Goal: Navigation & Orientation: Find specific page/section

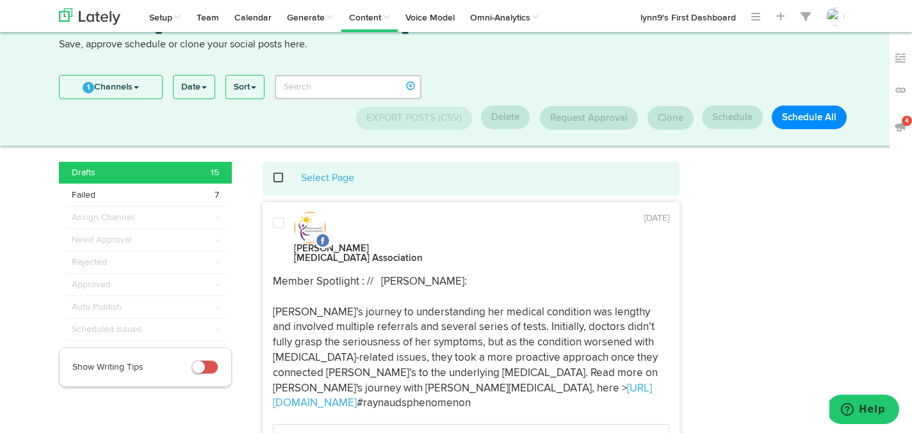
scroll to position [47, 0]
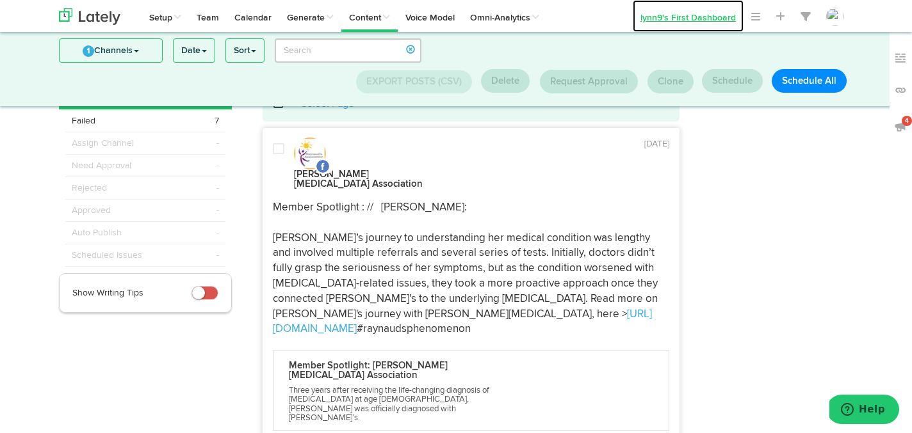
click at [658, 19] on link "lynn9's First Dashboard" at bounding box center [688, 16] width 111 height 32
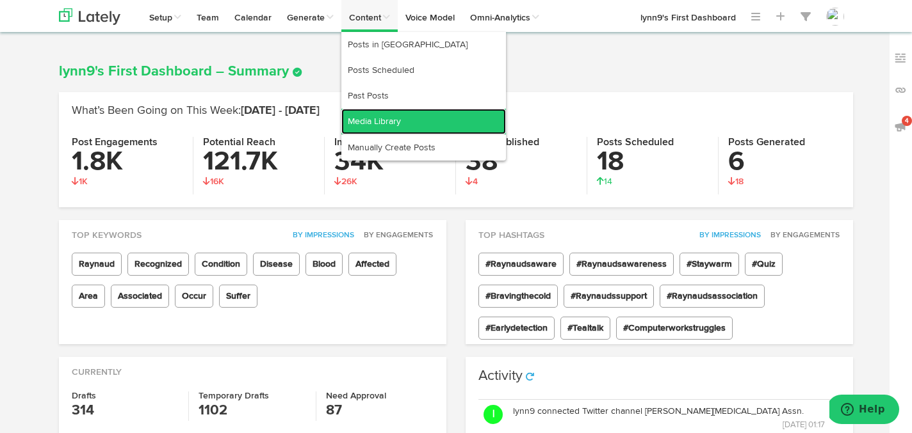
click at [374, 115] on link "Media Library" at bounding box center [423, 122] width 165 height 26
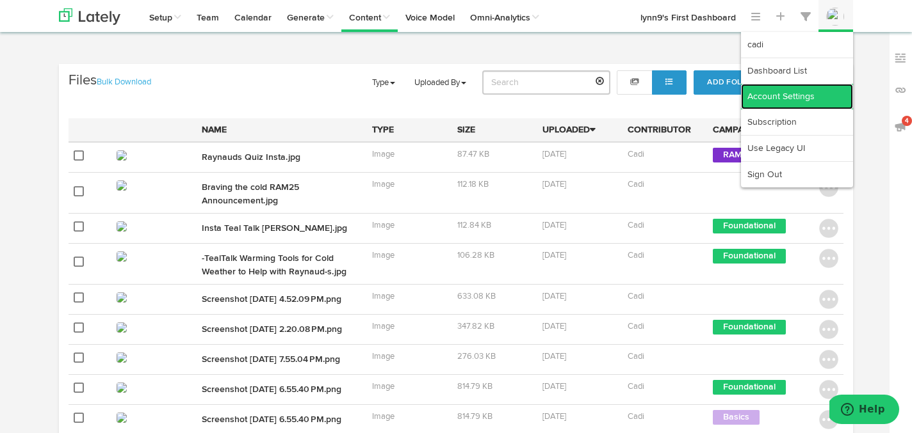
click at [816, 95] on link "Account Settings" at bounding box center [797, 97] width 112 height 26
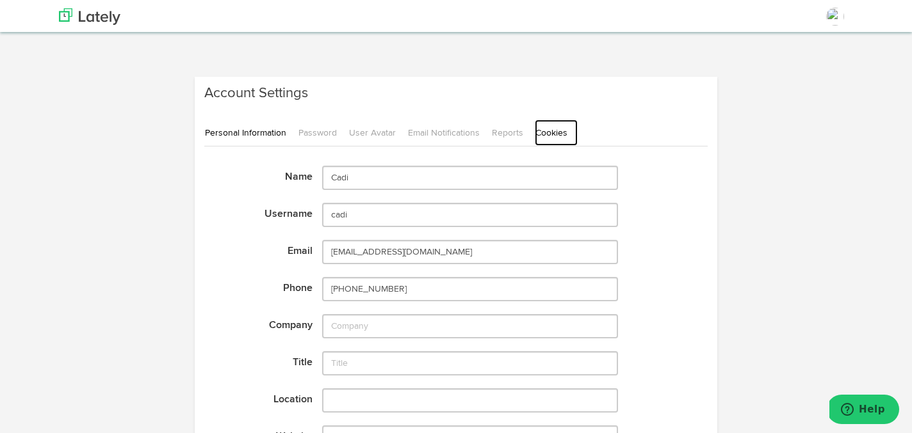
click at [562, 133] on link "Cookies" at bounding box center [556, 133] width 43 height 26
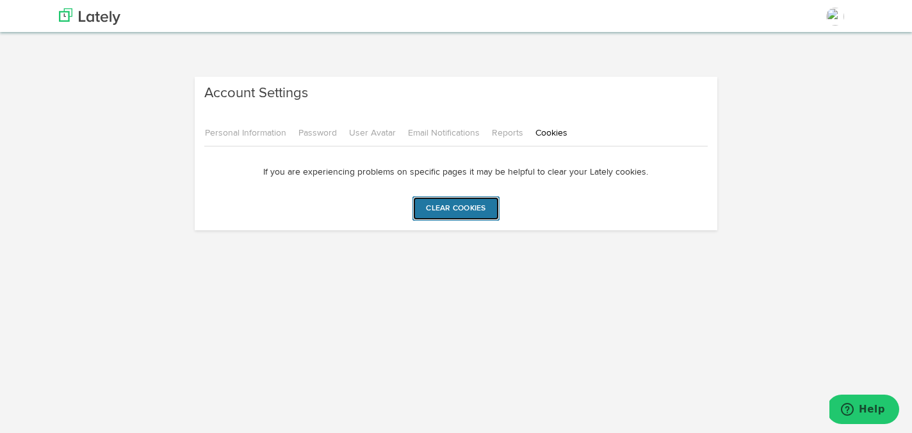
click at [457, 200] on input "Clear cookies" at bounding box center [455, 209] width 86 height 24
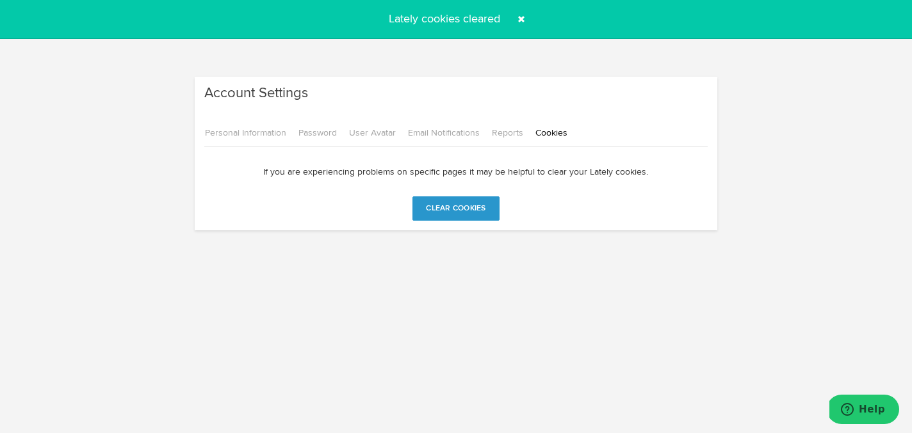
click at [523, 18] on span at bounding box center [521, 19] width 20 height 20
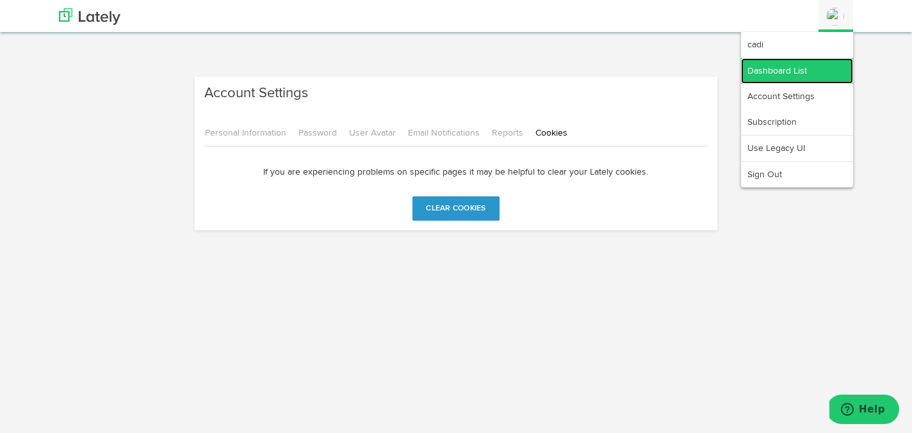
click at [811, 75] on link "Dashboard List" at bounding box center [797, 71] width 112 height 26
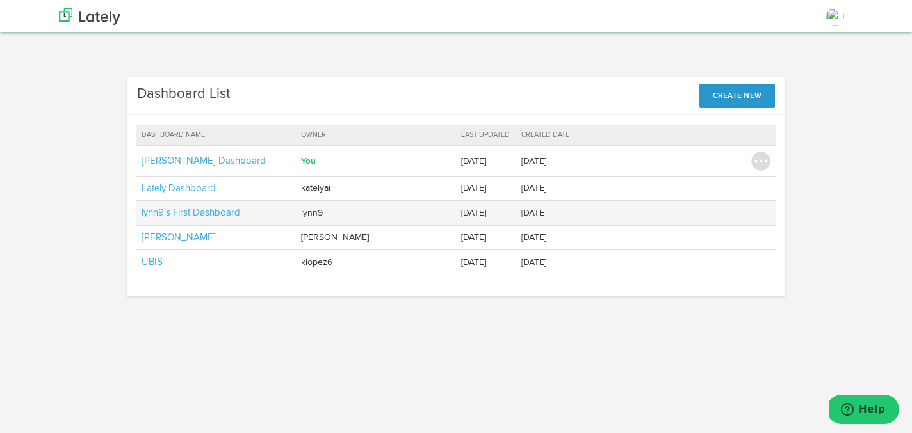
click at [168, 206] on td "lynn9's First Dashboard" at bounding box center [216, 213] width 160 height 24
click at [166, 209] on link "lynn9's First Dashboard" at bounding box center [191, 213] width 99 height 10
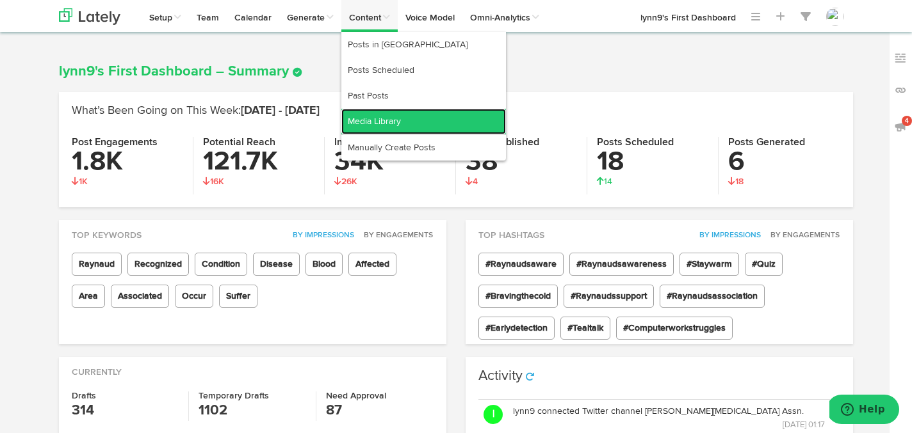
click at [385, 113] on link "Media Library" at bounding box center [423, 122] width 165 height 26
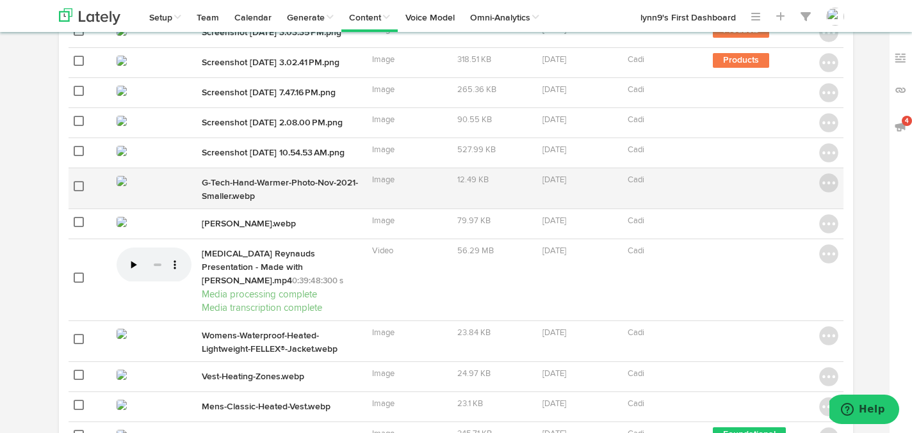
scroll to position [569, 0]
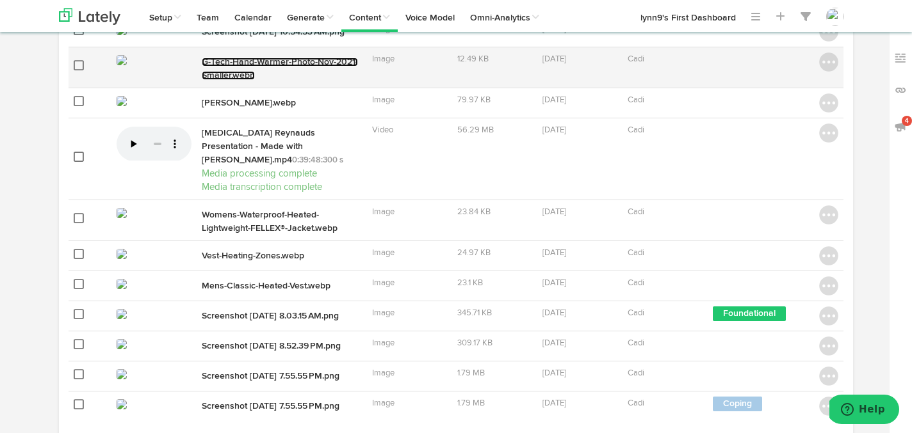
click at [270, 80] on link "G-Tech-Hand-Warmer-Photo-Nov-2021-Smaller.webp" at bounding box center [280, 69] width 156 height 22
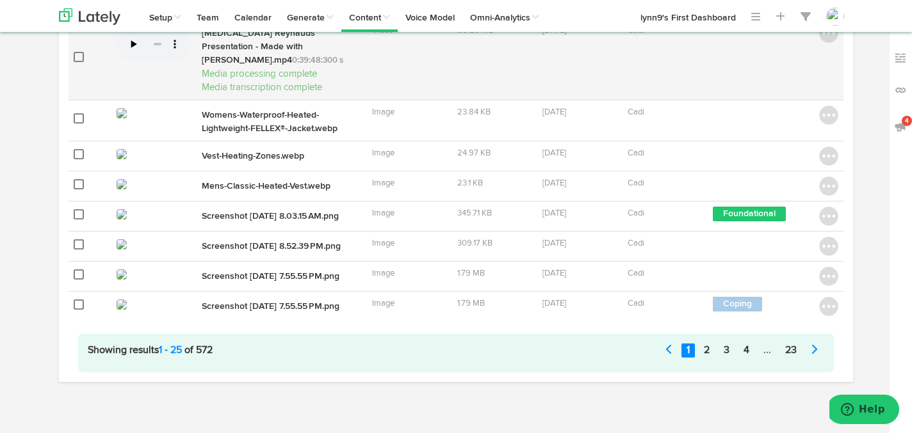
scroll to position [800, 0]
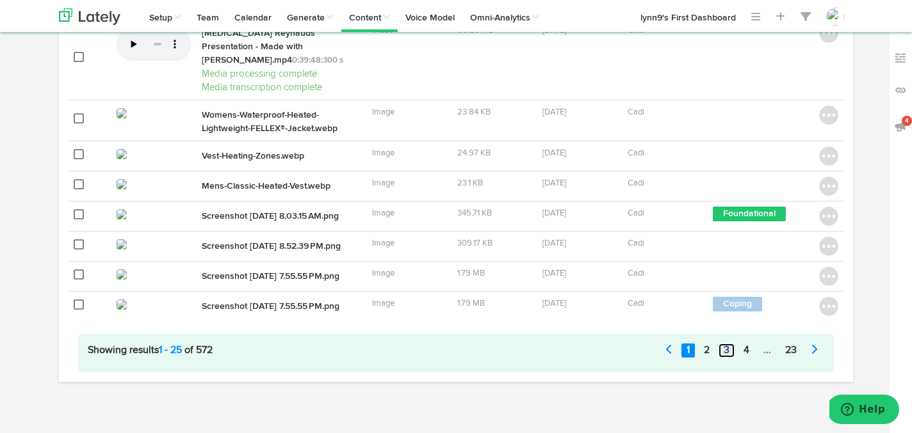
click at [724, 359] on link "3" at bounding box center [726, 351] width 16 height 15
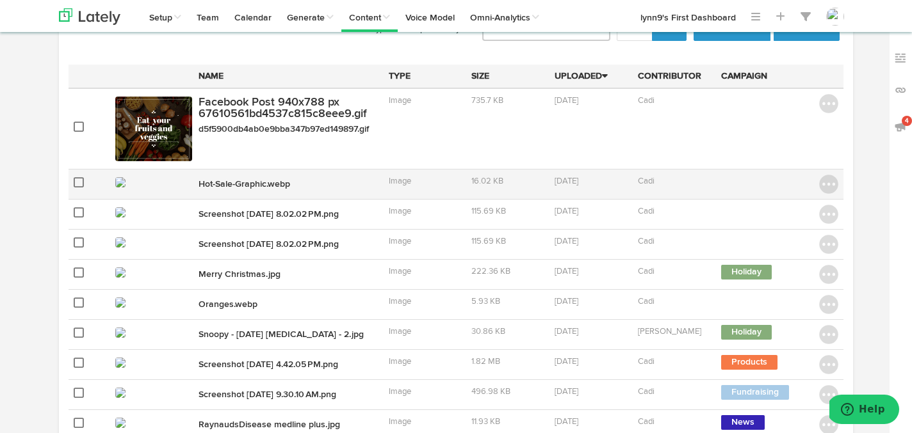
scroll to position [61, 0]
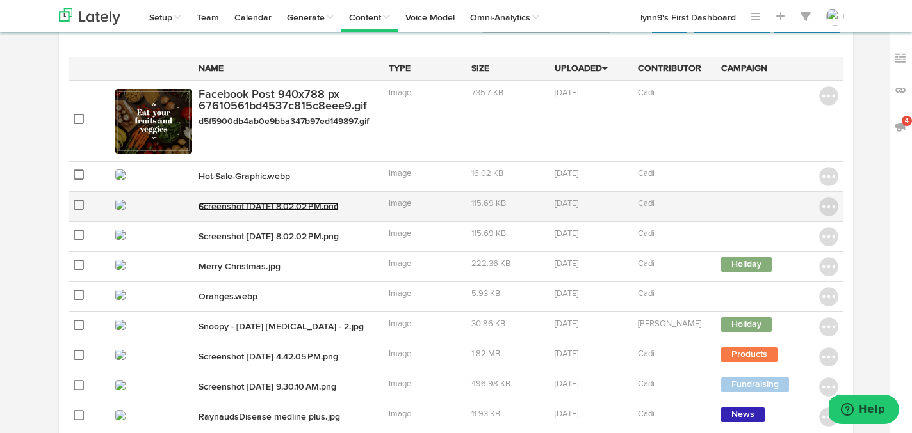
click at [204, 208] on link "Screenshot [DATE] 8.02.02 PM.png" at bounding box center [268, 206] width 140 height 9
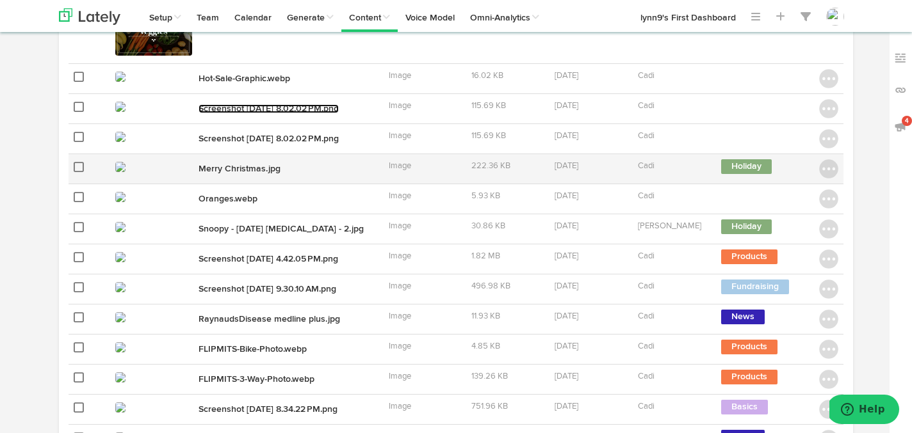
scroll to position [187, 0]
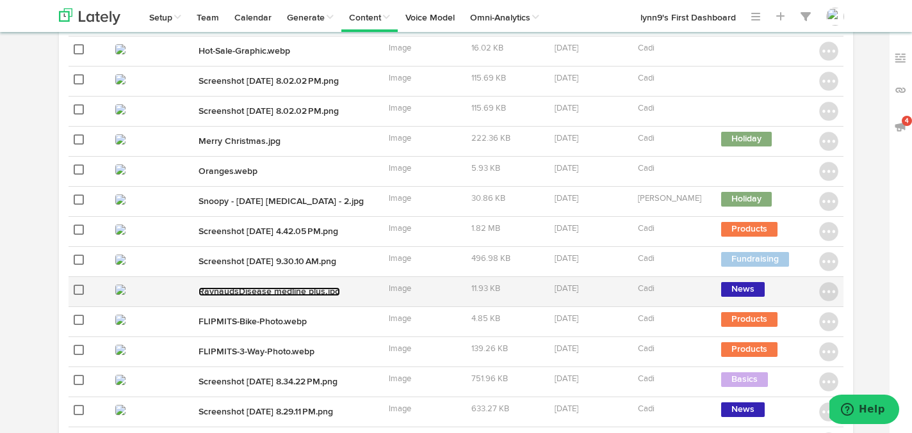
click at [279, 289] on link "RaynaudsDisease medline plus.jpg" at bounding box center [269, 292] width 142 height 9
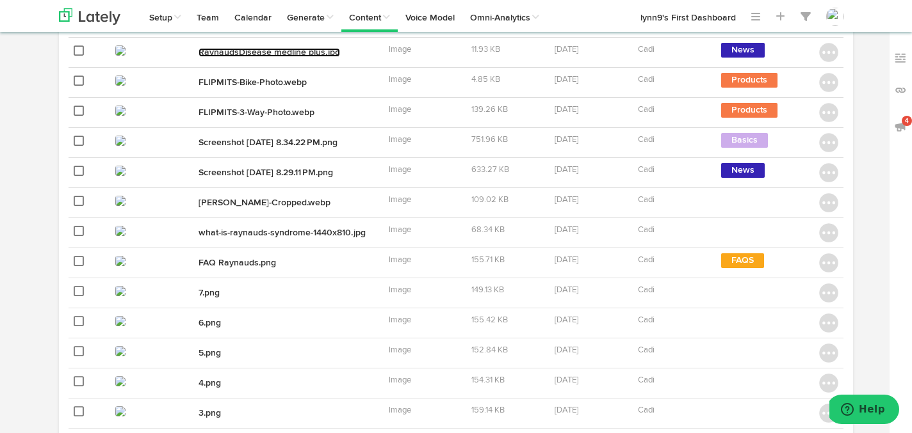
scroll to position [428, 0]
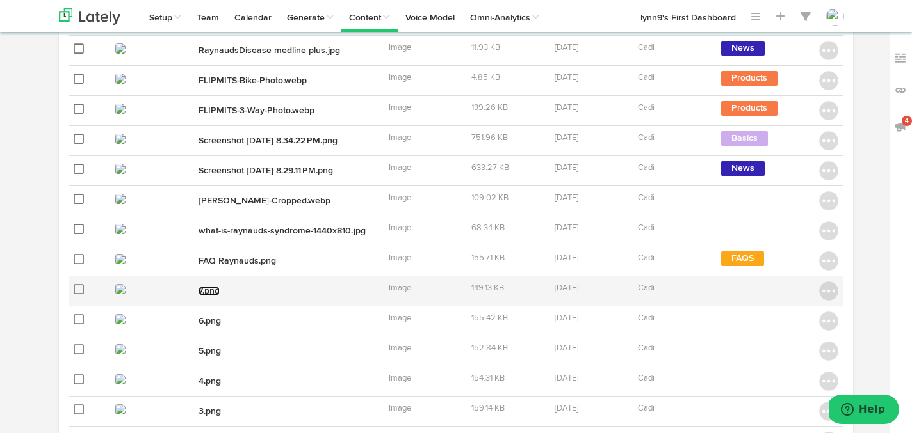
click at [211, 288] on link "7.png" at bounding box center [208, 291] width 21 height 9
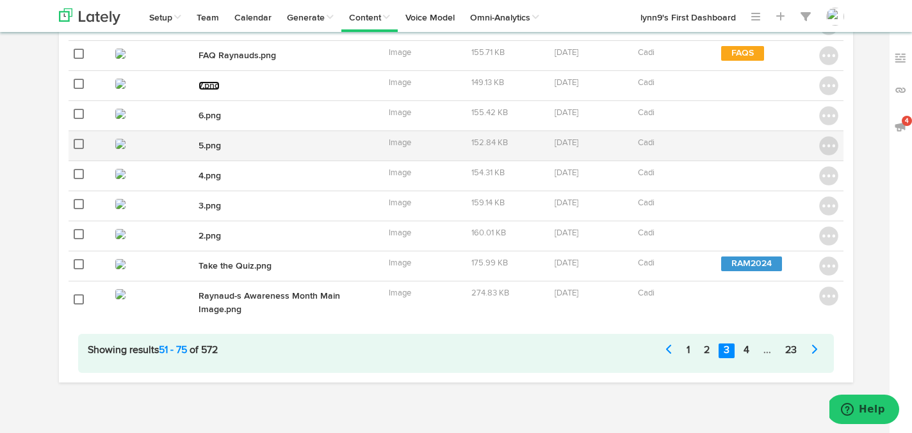
scroll to position [0, 0]
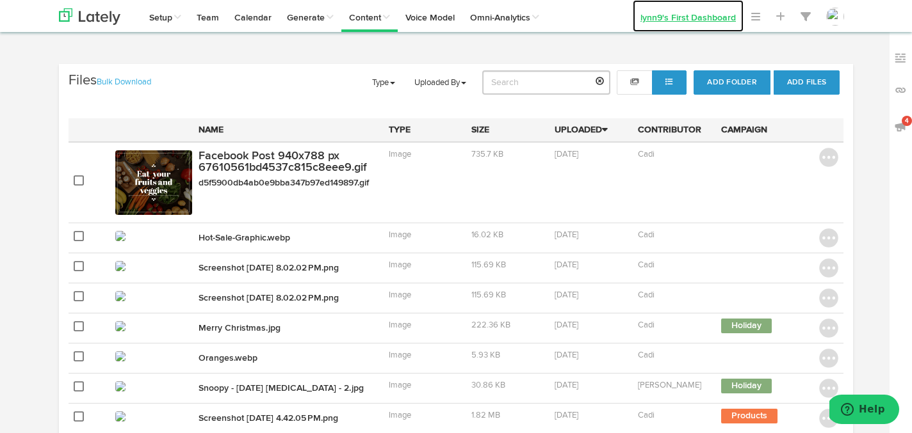
click at [686, 19] on link "lynn9's First Dashboard" at bounding box center [688, 16] width 111 height 32
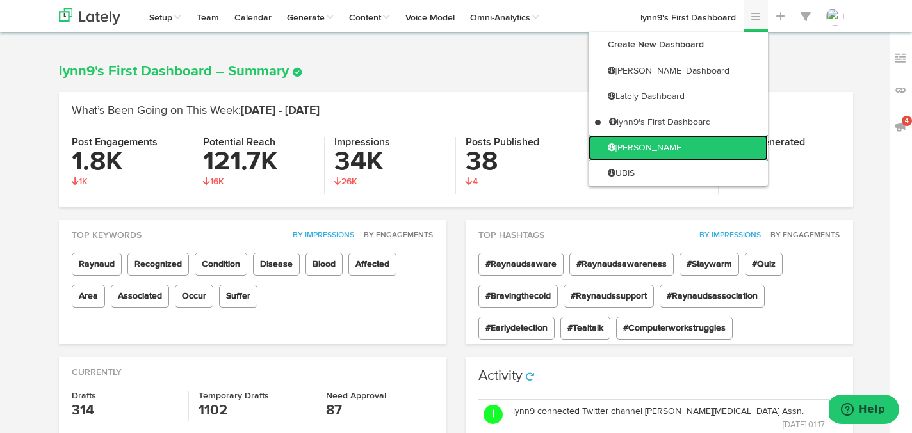
click at [728, 143] on link "[PERSON_NAME]" at bounding box center [677, 148] width 179 height 26
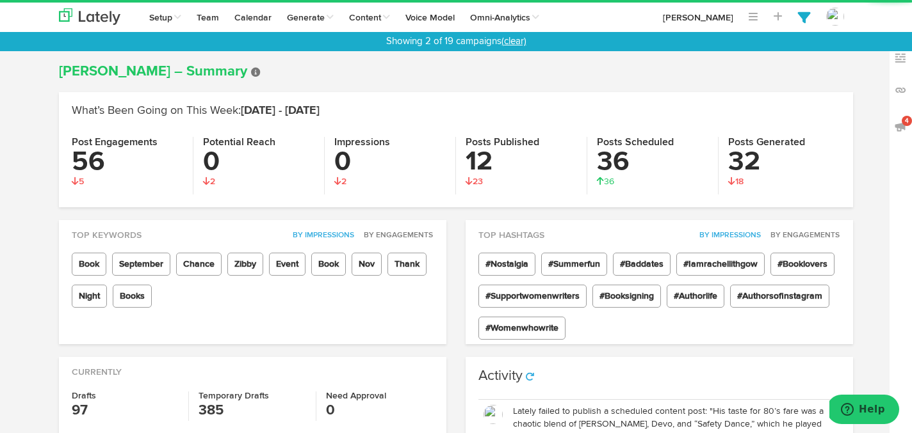
click at [516, 38] on link "(clear)" at bounding box center [513, 41] width 25 height 10
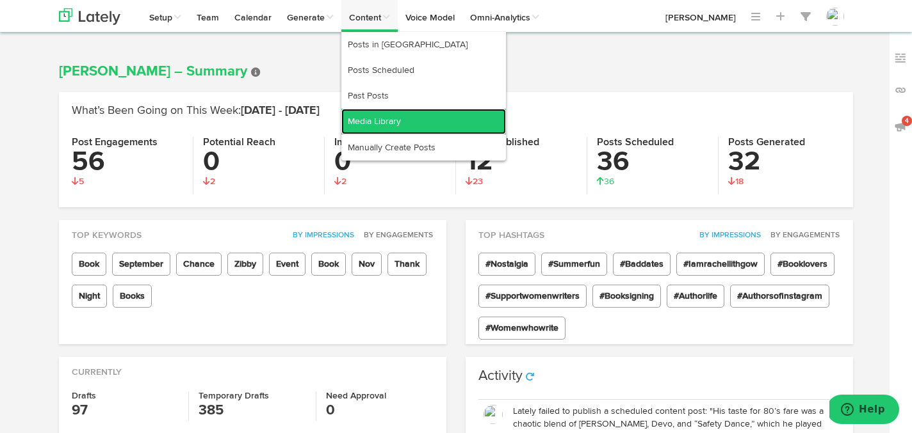
click at [371, 127] on link "Media Library" at bounding box center [423, 122] width 165 height 26
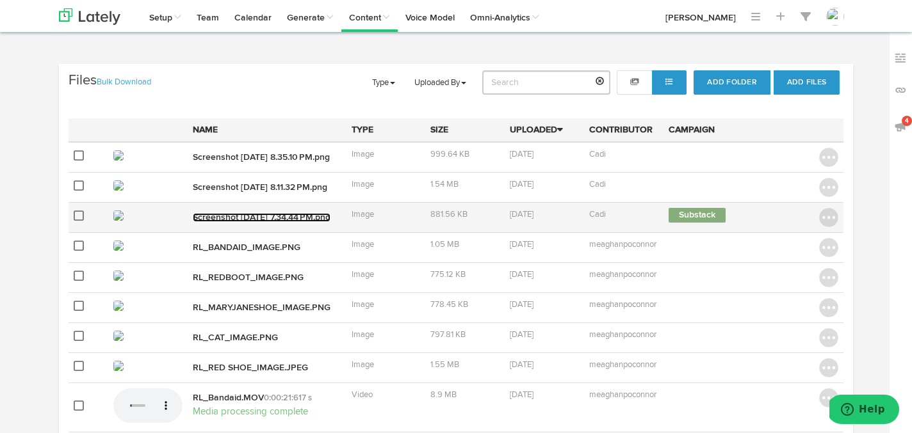
click at [266, 222] on link "Screenshot [DATE] 7.34.44 PM.png" at bounding box center [262, 217] width 138 height 9
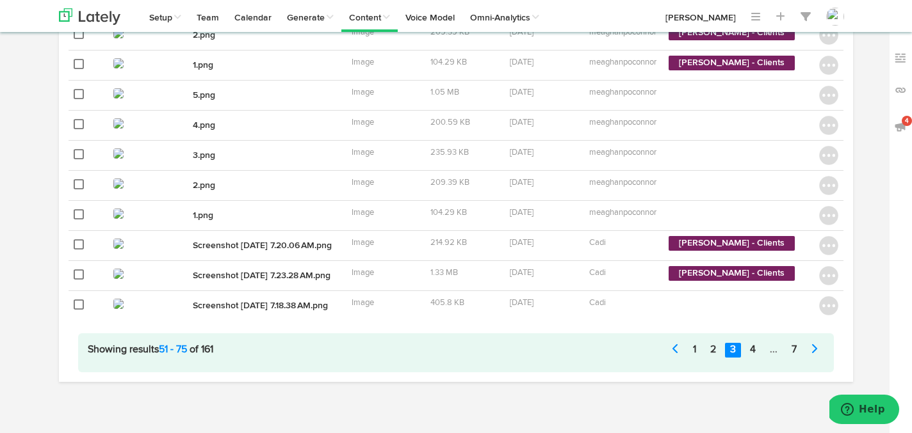
scroll to position [999, 0]
click at [699, 351] on link "1" at bounding box center [694, 350] width 13 height 15
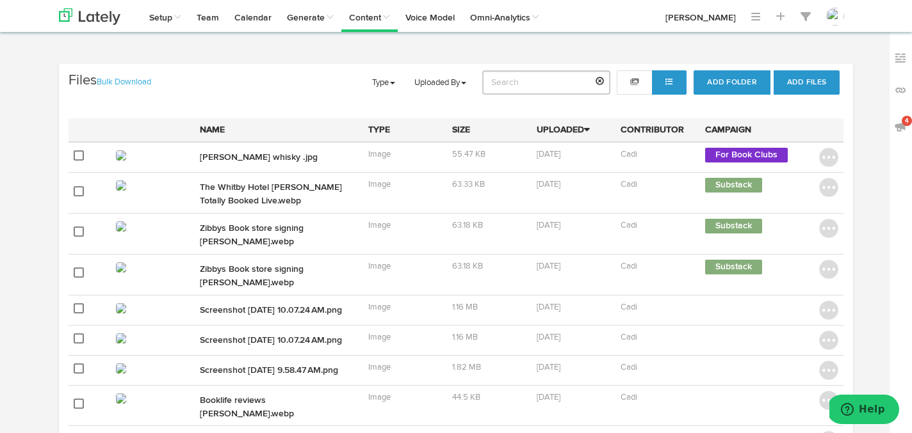
scroll to position [6, 0]
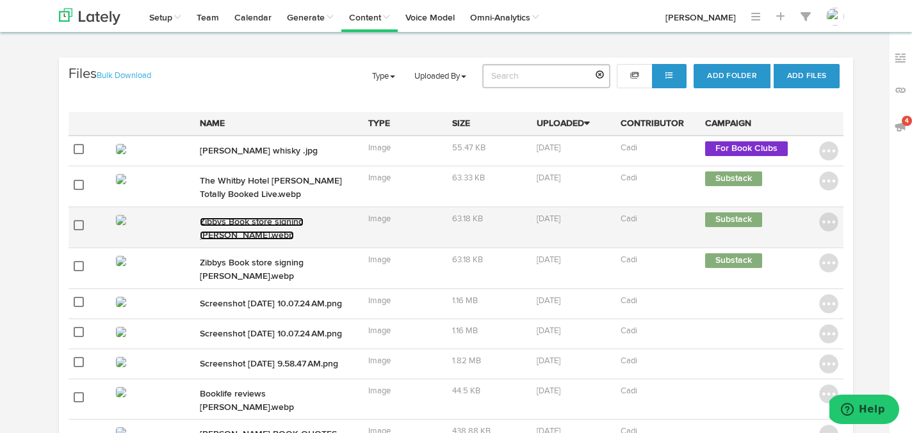
click at [263, 223] on link "Zibbys Book store signing [PERSON_NAME].webp" at bounding box center [252, 229] width 104 height 22
